Goal: Task Accomplishment & Management: Use online tool/utility

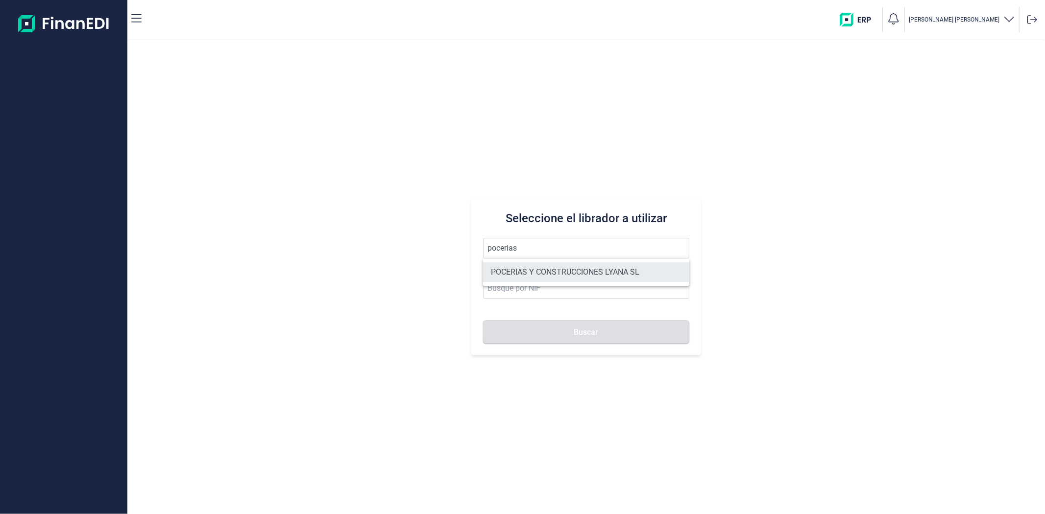
click at [600, 277] on li "POCERIAS Y CONSTRUCCIONES LYANA SL" at bounding box center [586, 273] width 206 height 20
type input "POCERIAS Y CONSTRUCCIONES LYANA SL"
type input "B86776226"
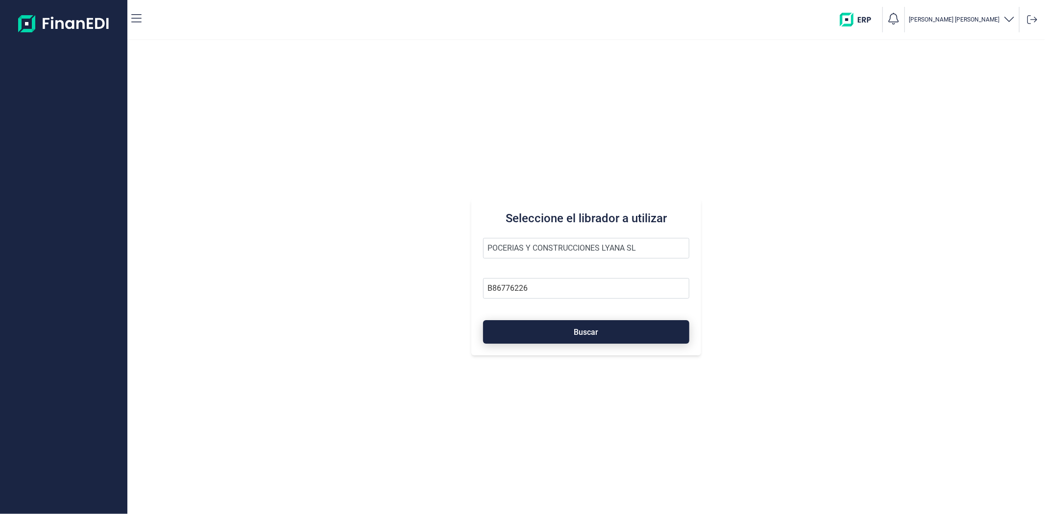
click at [594, 335] on span "Buscar" at bounding box center [586, 332] width 24 height 7
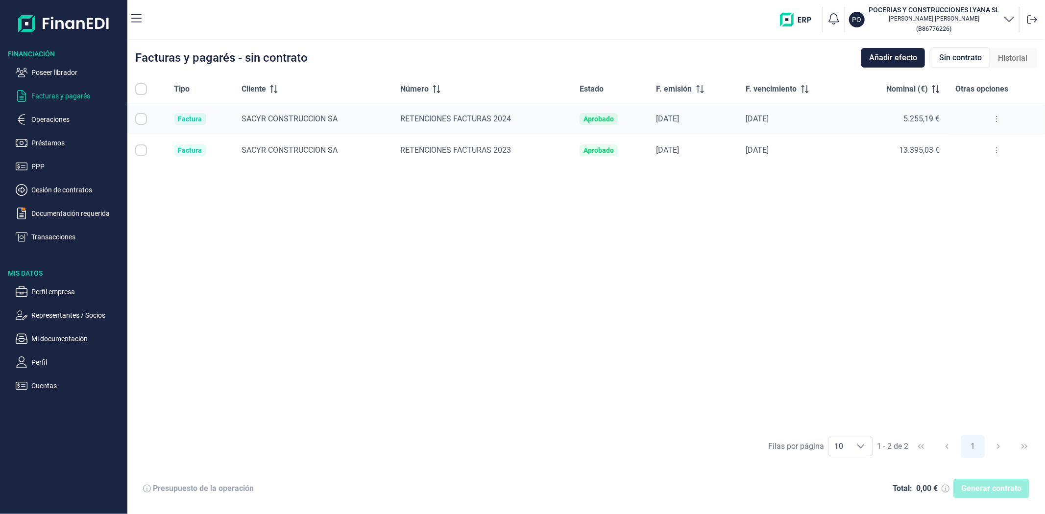
checkbox input "true"
click at [1001, 493] on span "Generar contrato" at bounding box center [991, 489] width 60 height 12
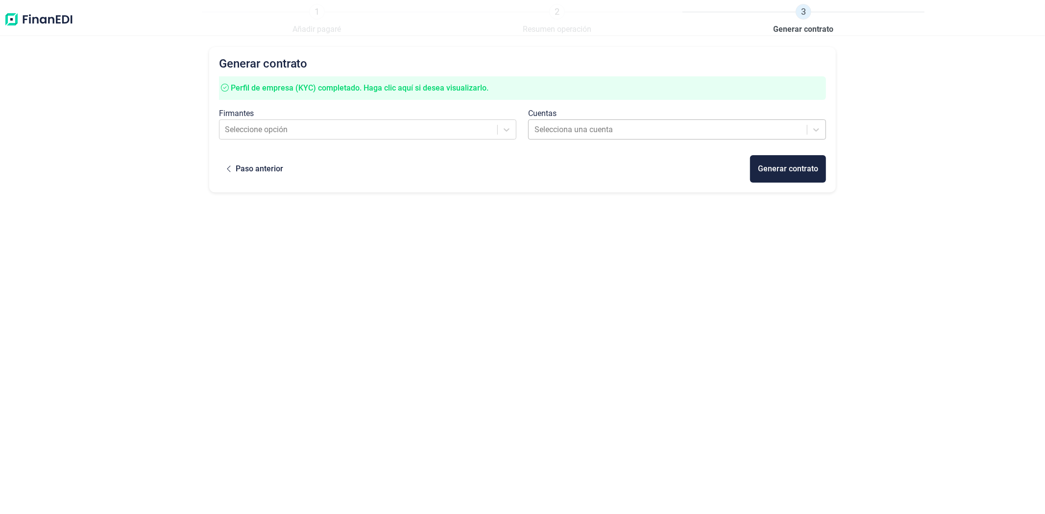
click at [570, 133] on div at bounding box center [667, 130] width 267 height 14
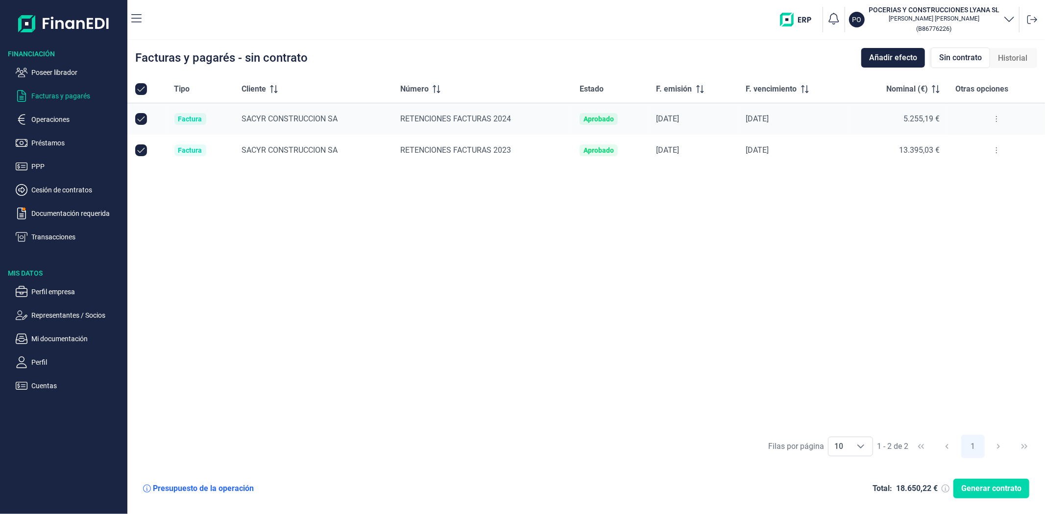
checkbox input "true"
click at [47, 121] on p "Operaciones" at bounding box center [77, 120] width 92 height 12
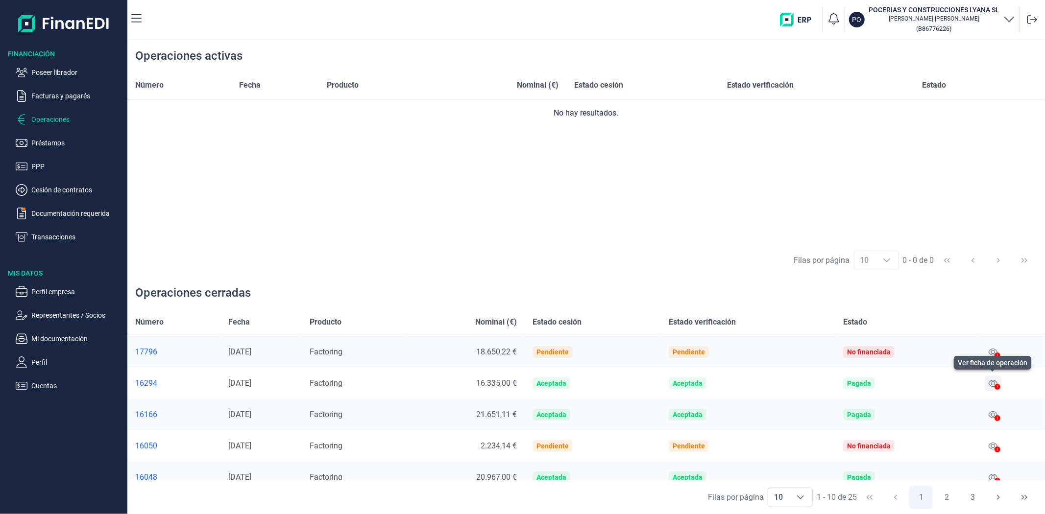
click at [991, 383] on icon at bounding box center [993, 384] width 9 height 8
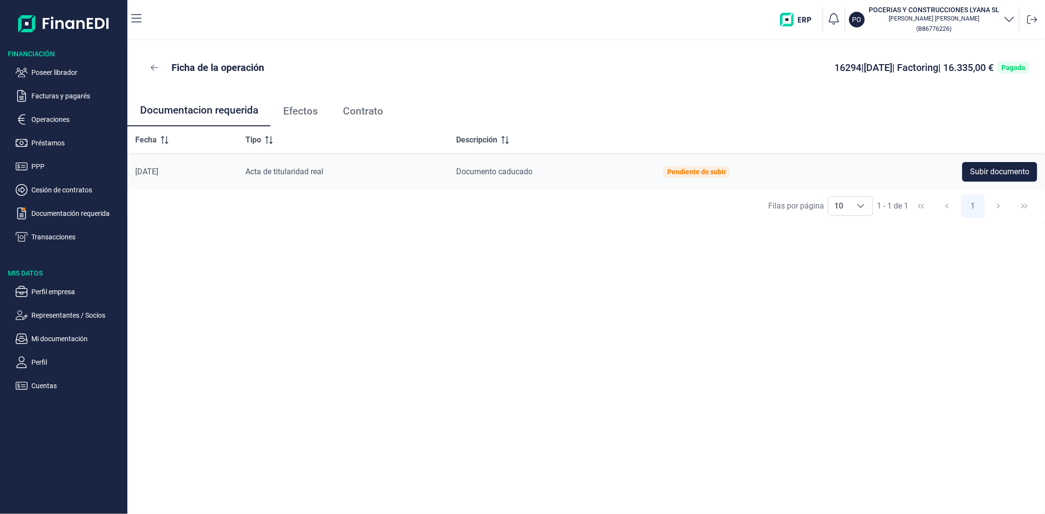
click at [372, 111] on span "Contrato" at bounding box center [363, 111] width 40 height 10
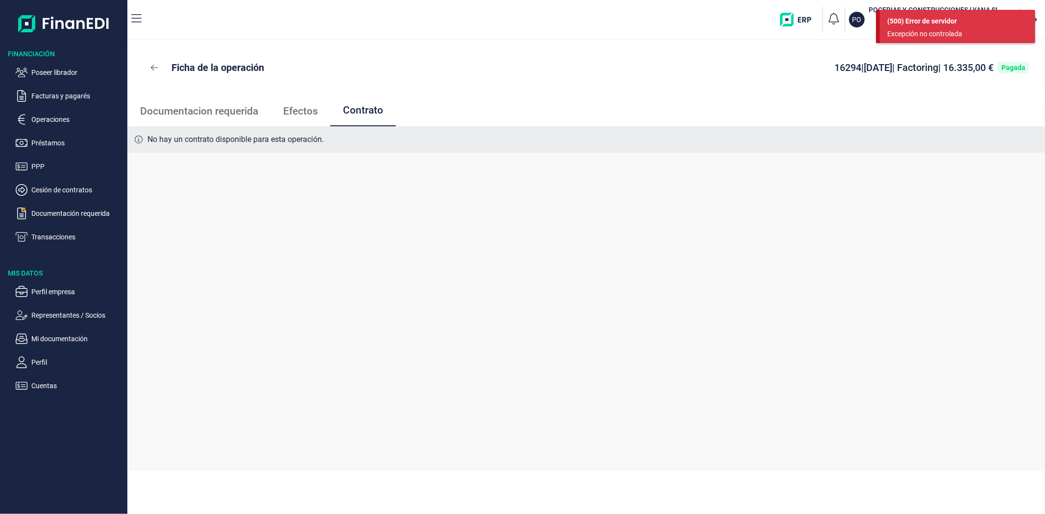
click at [300, 109] on span "Efectos" at bounding box center [300, 111] width 35 height 10
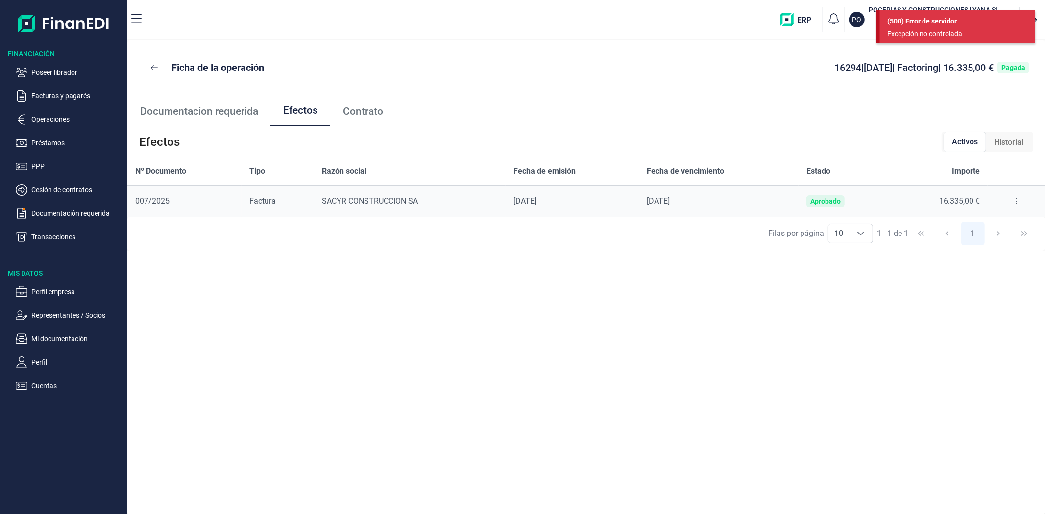
click at [364, 116] on span "Contrato" at bounding box center [363, 111] width 40 height 10
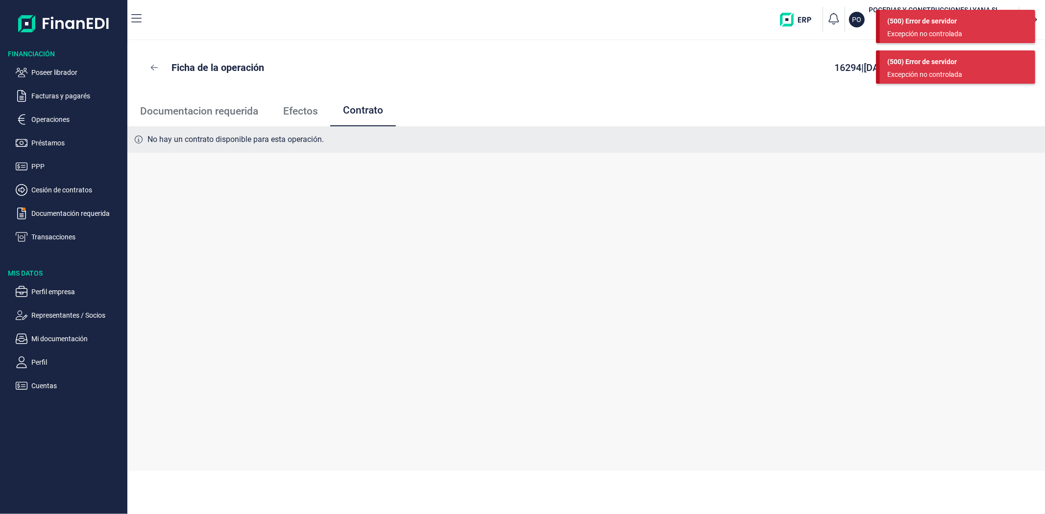
click at [199, 112] on span "Documentacion requerida" at bounding box center [199, 111] width 118 height 10
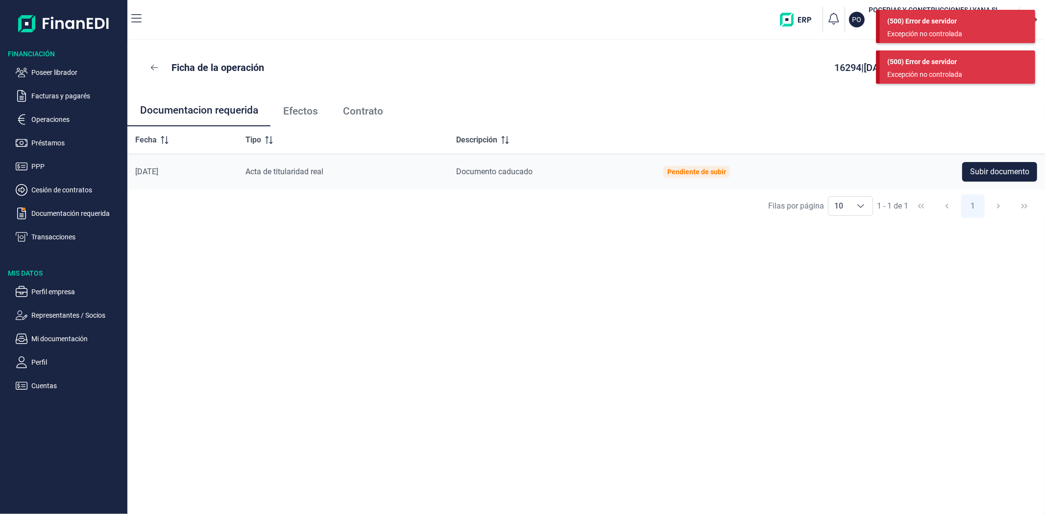
click at [299, 115] on span "Efectos" at bounding box center [300, 111] width 35 height 10
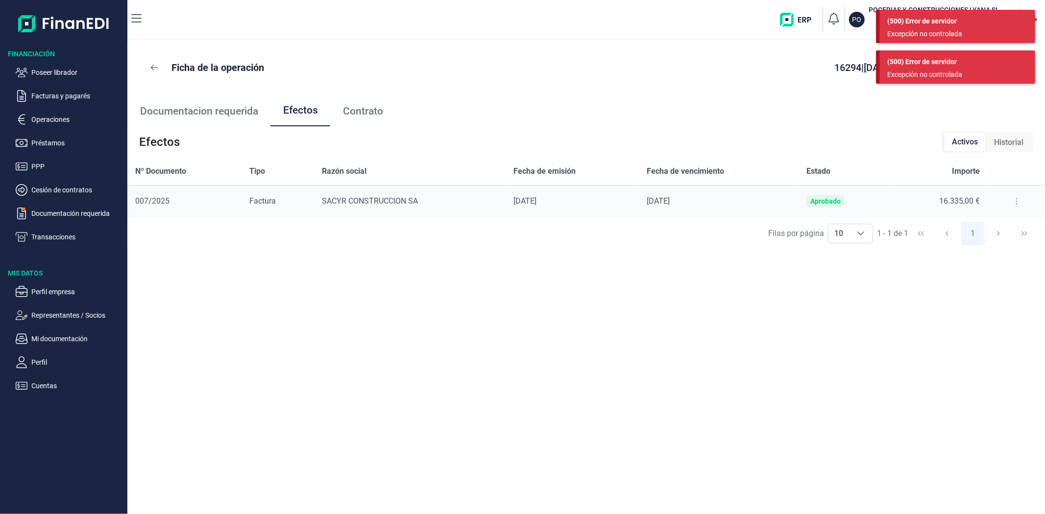
click at [361, 112] on span "Contrato" at bounding box center [363, 111] width 40 height 10
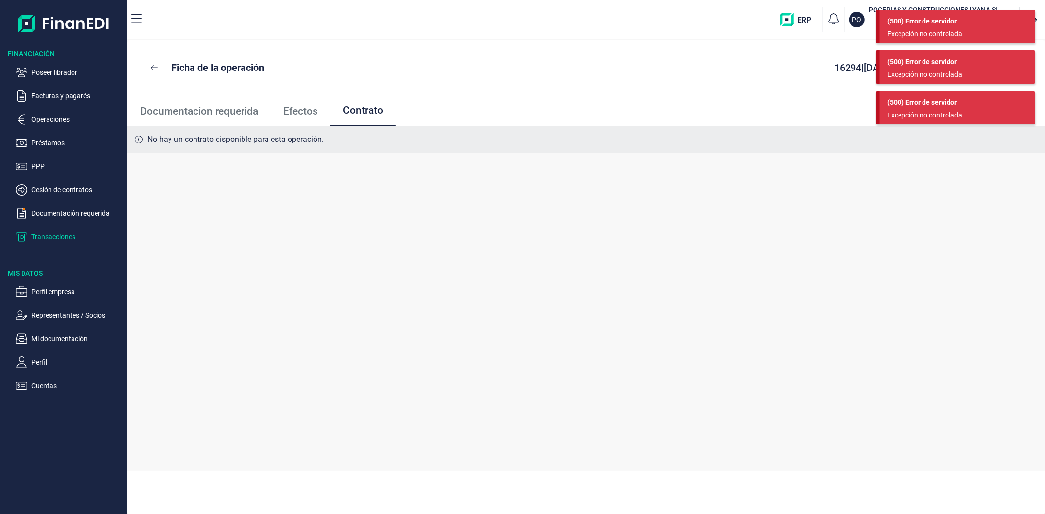
click at [54, 239] on p "Transacciones" at bounding box center [77, 237] width 92 height 12
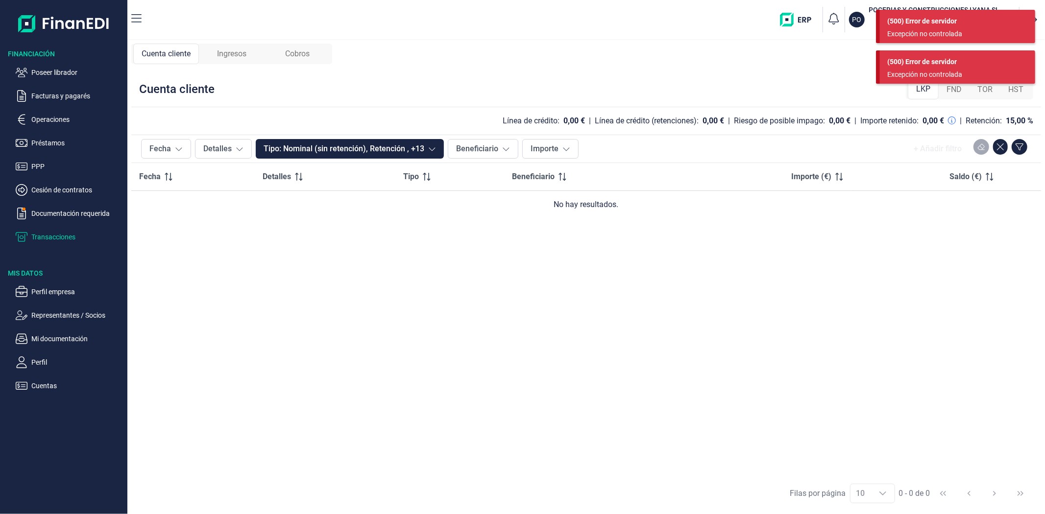
click at [956, 90] on div "(500) Error de servidor Excepción no controlada" at bounding box center [955, 70] width 159 height 41
click at [956, 90] on span "FND" at bounding box center [953, 90] width 15 height 12
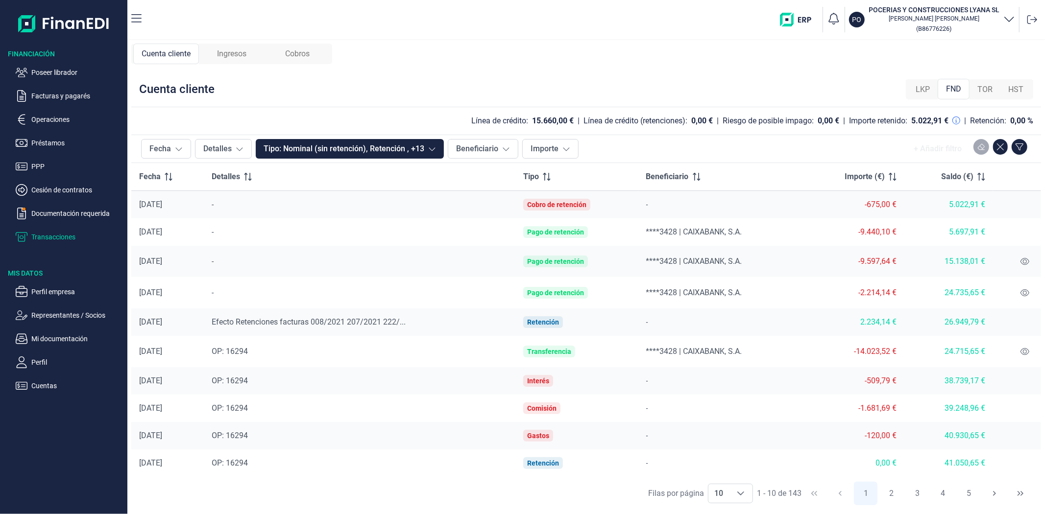
scroll to position [0, 0]
click at [54, 94] on p "Facturas y pagarés" at bounding box center [77, 96] width 92 height 12
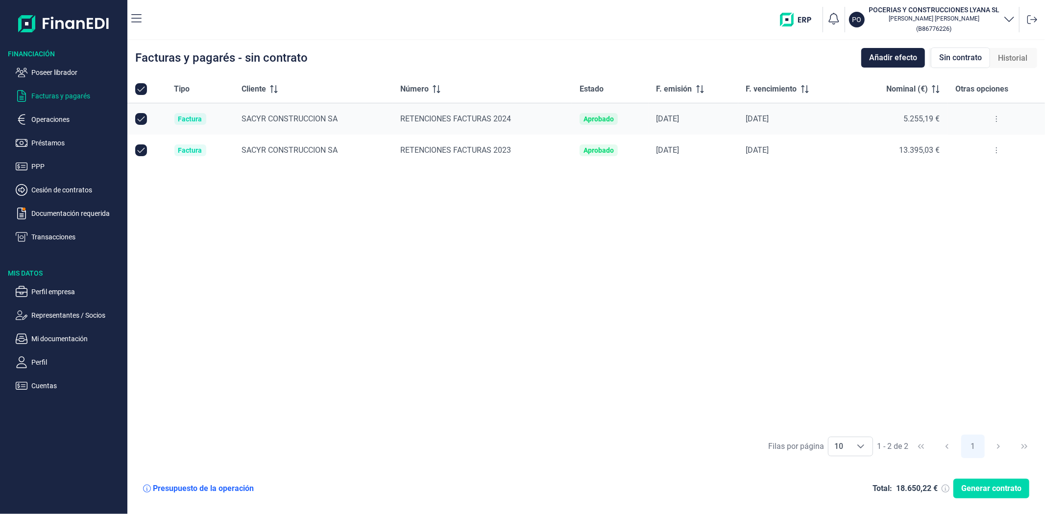
checkbox input "true"
click at [987, 493] on span "Generar contrato" at bounding box center [991, 489] width 60 height 12
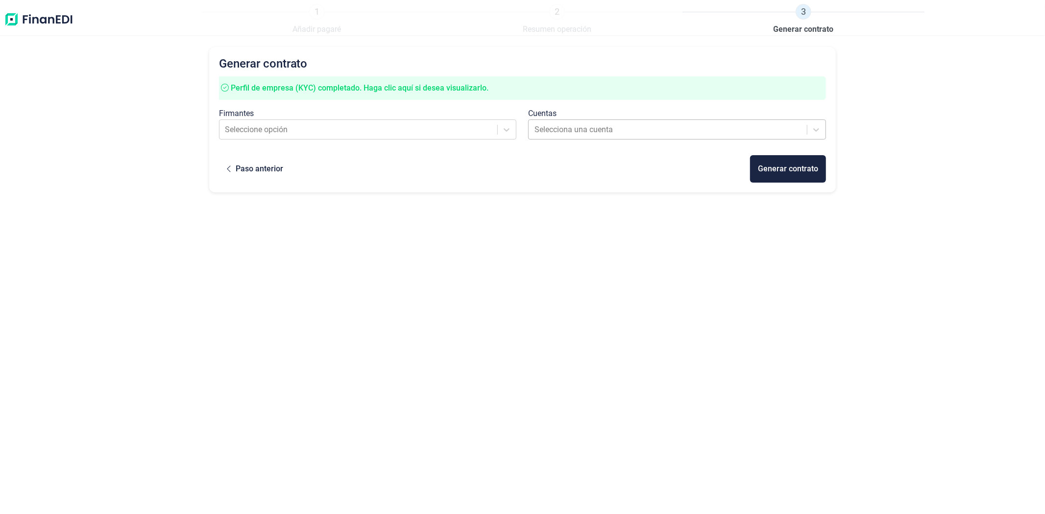
click at [608, 131] on div at bounding box center [667, 130] width 267 height 14
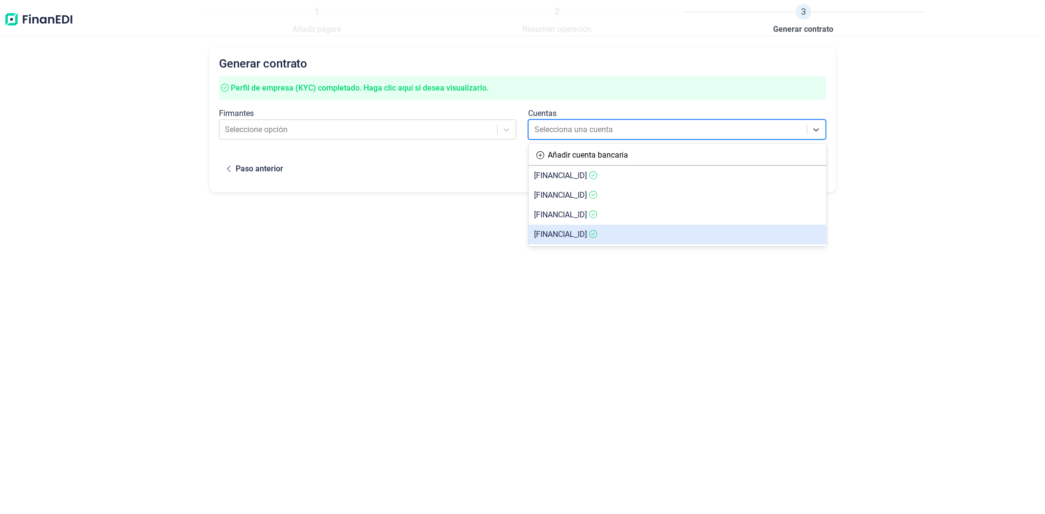
click at [613, 241] on article "[FINANCIAL_ID]" at bounding box center [678, 235] width 298 height 20
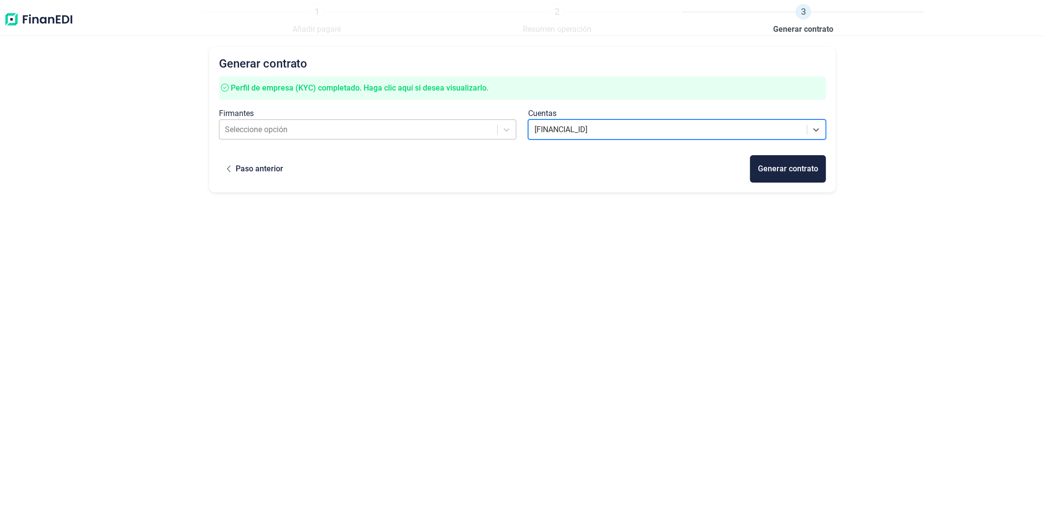
click at [419, 128] on div at bounding box center [358, 130] width 267 height 14
click at [340, 121] on div "Seleccione opción" at bounding box center [358, 130] width 277 height 18
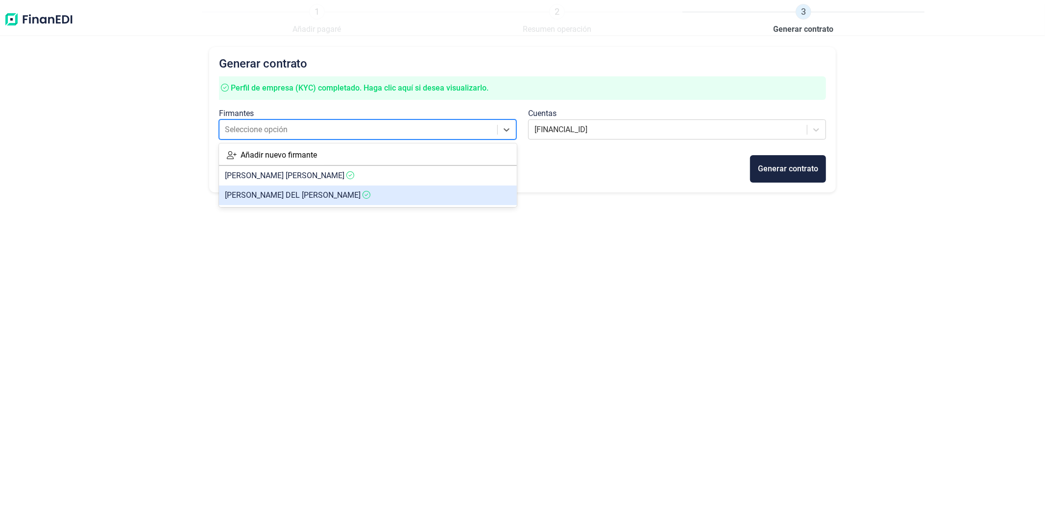
click at [296, 196] on span "[PERSON_NAME] DEL [PERSON_NAME]" at bounding box center [293, 195] width 136 height 9
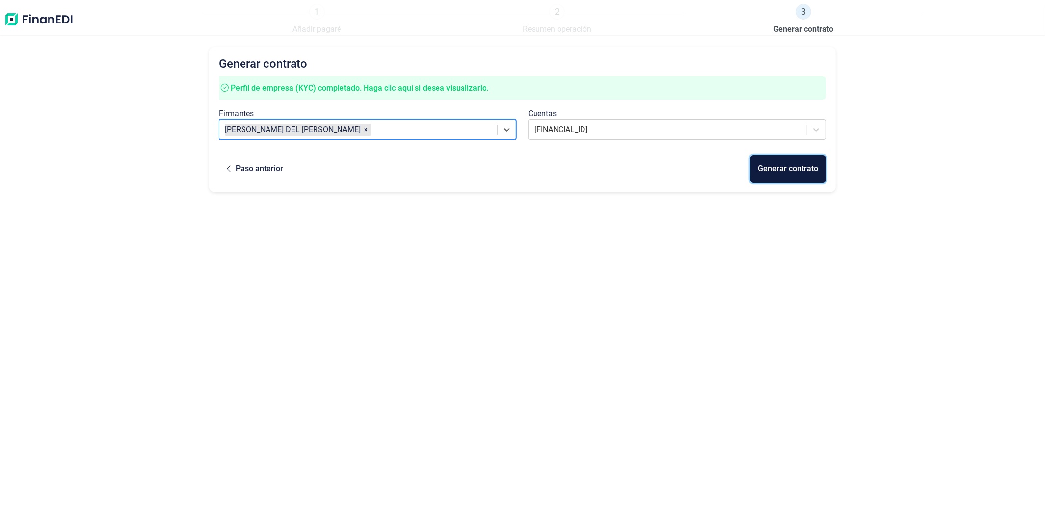
click at [784, 168] on div "Generar contrato" at bounding box center [788, 169] width 60 height 12
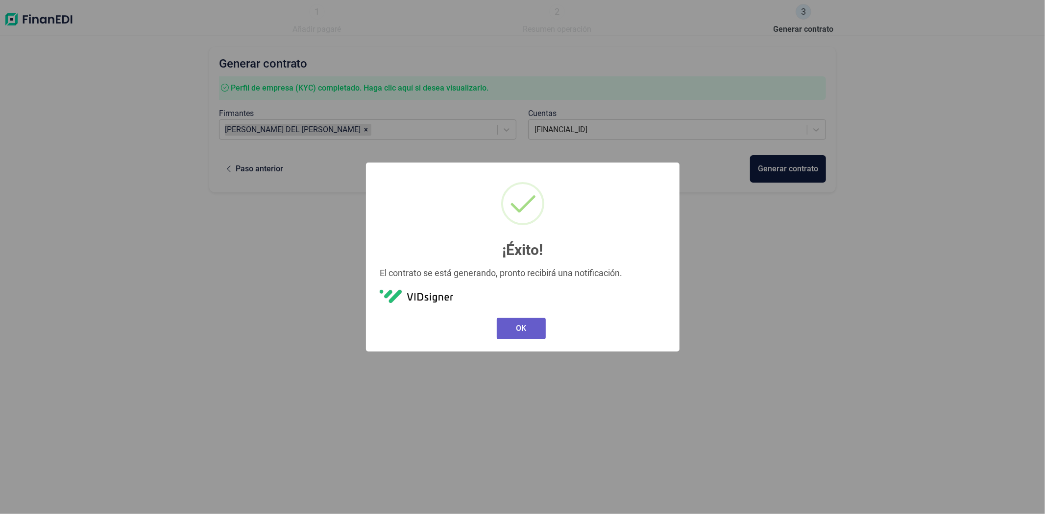
click at [532, 325] on button "OK" at bounding box center [521, 329] width 49 height 22
